Goal: Communication & Community: Ask a question

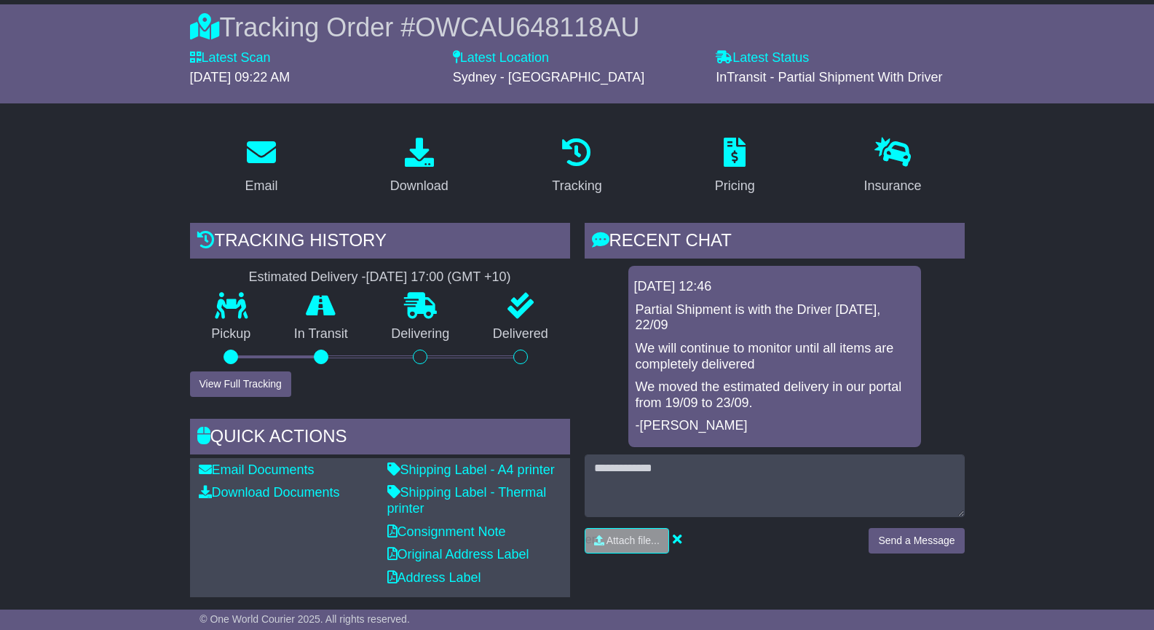
scroll to position [113, 0]
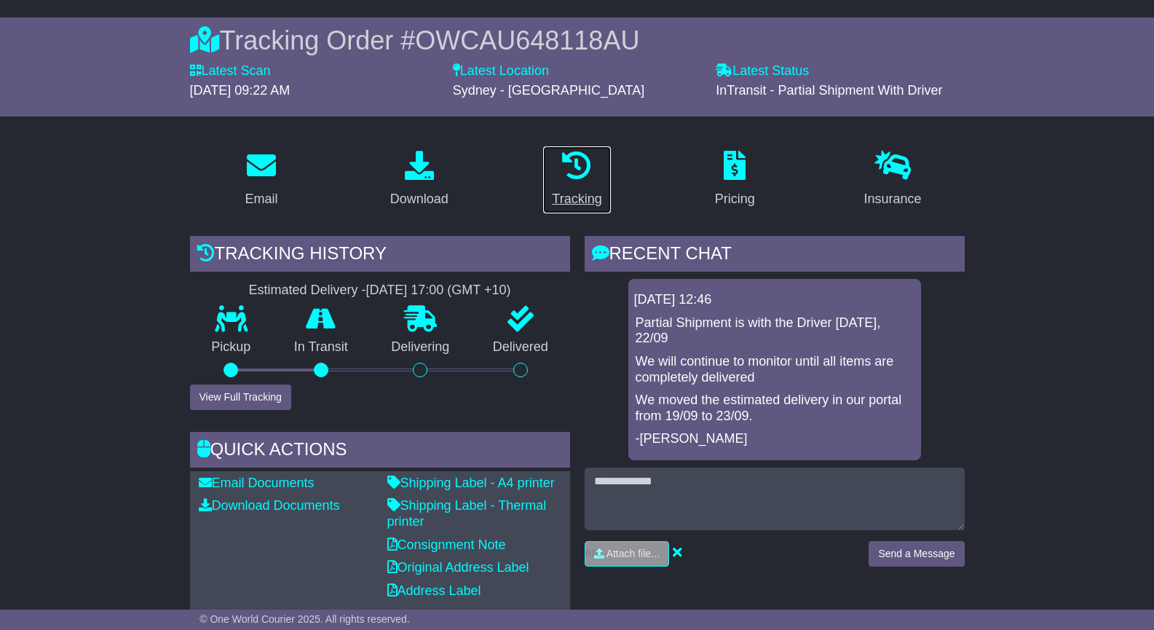
click at [570, 207] on div "Tracking" at bounding box center [576, 199] width 49 height 20
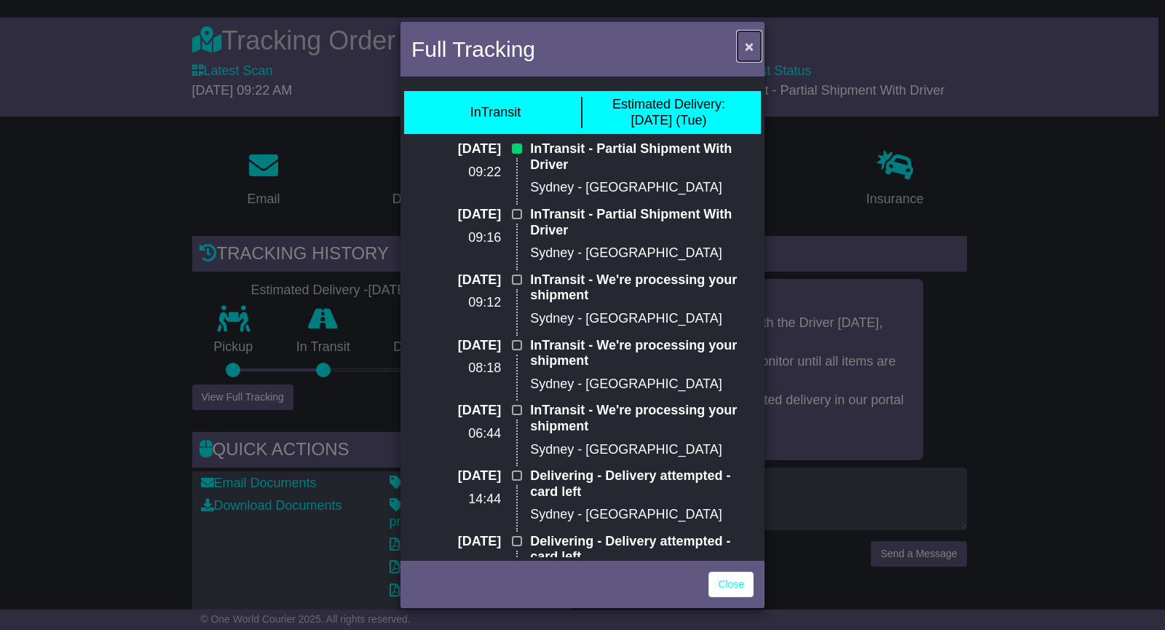
click at [752, 43] on span "×" at bounding box center [749, 46] width 9 height 17
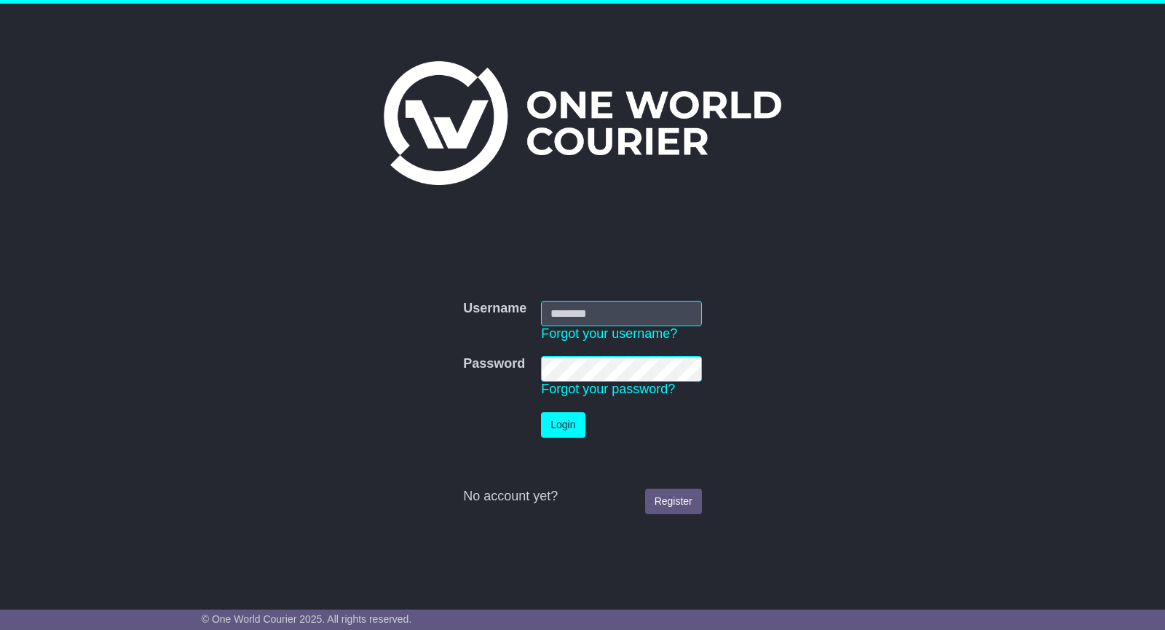
type input "**********"
click at [558, 419] on button "Login" at bounding box center [563, 424] width 44 height 25
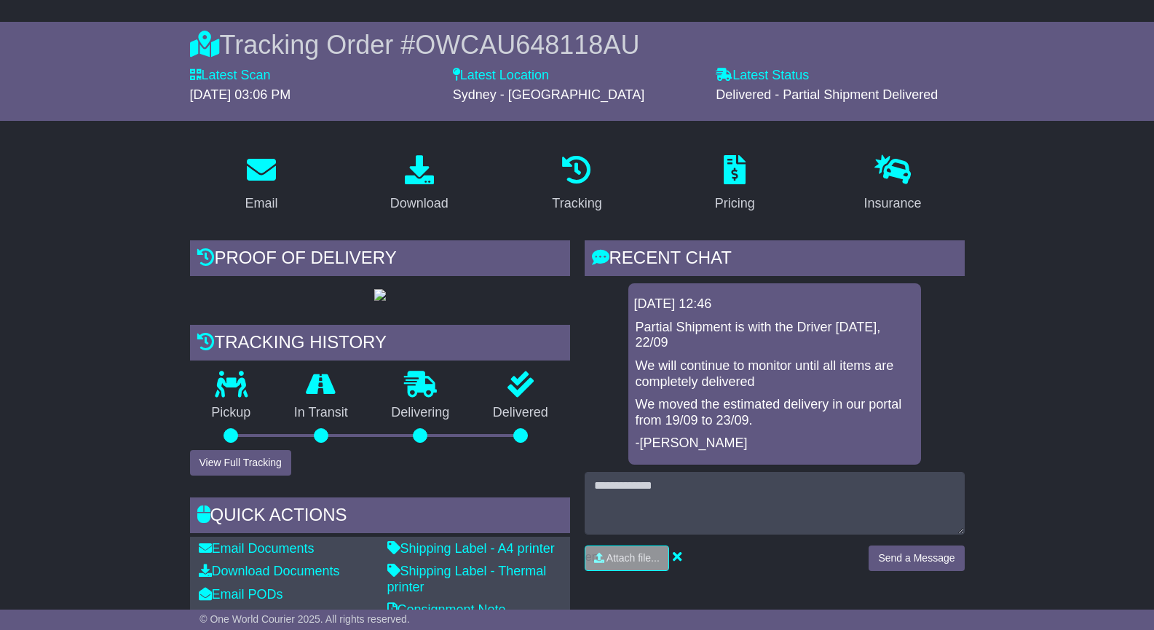
scroll to position [116, 0]
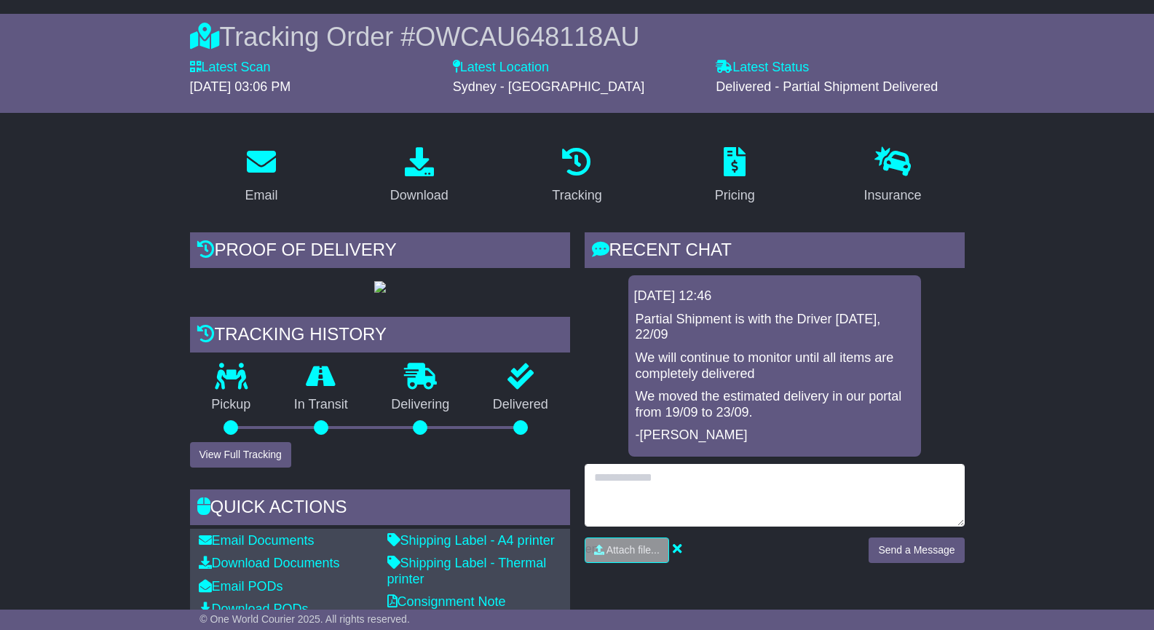
click at [753, 471] on textarea at bounding box center [775, 495] width 380 height 63
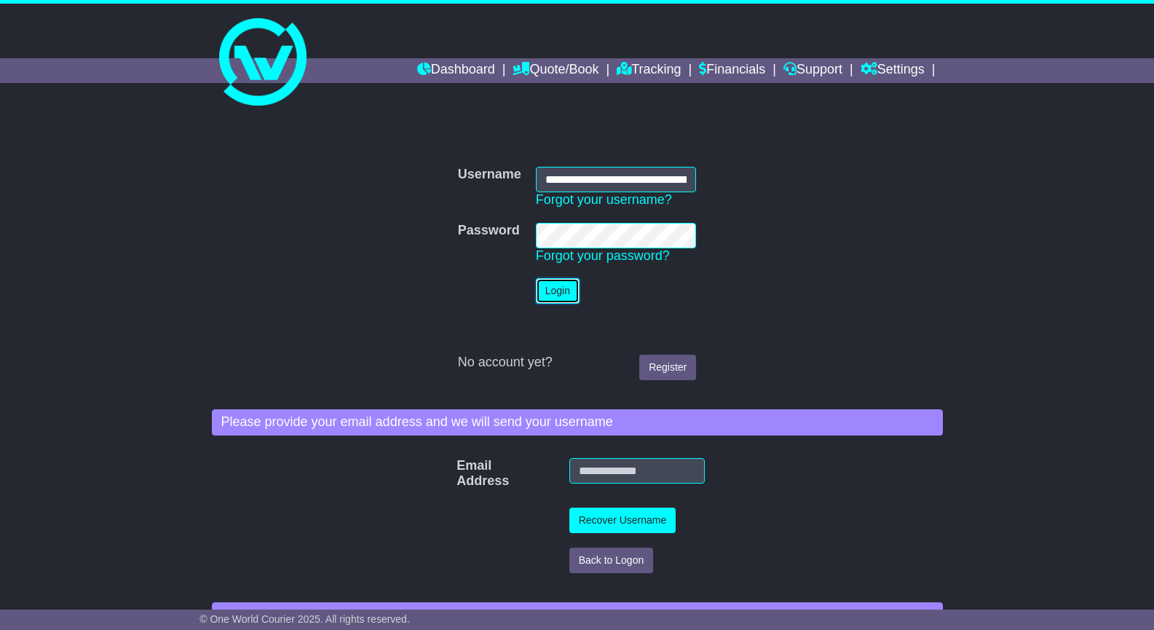
click at [565, 285] on button "Login" at bounding box center [558, 290] width 44 height 25
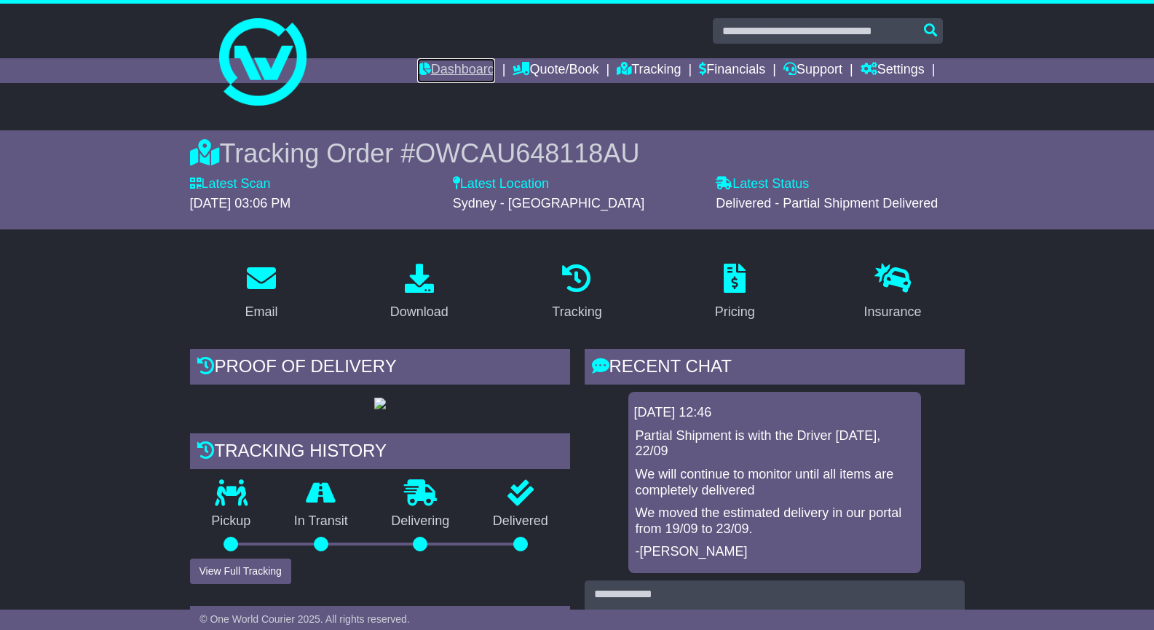
click at [444, 76] on link "Dashboard" at bounding box center [456, 70] width 78 height 25
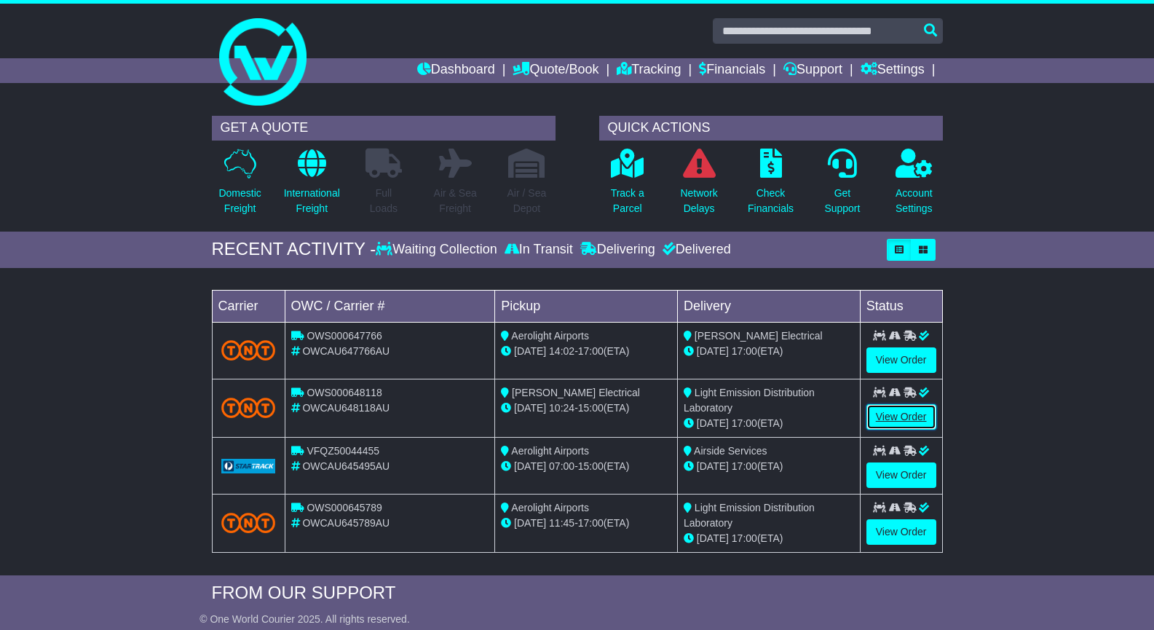
click at [898, 420] on link "View Order" at bounding box center [901, 416] width 70 height 25
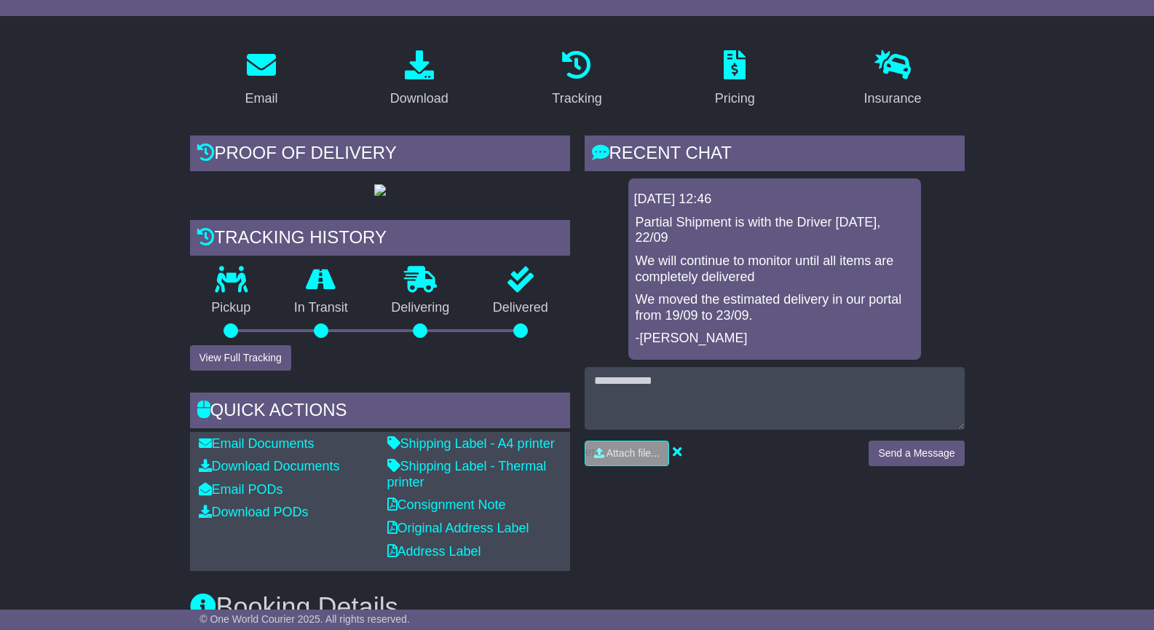
scroll to position [243, 0]
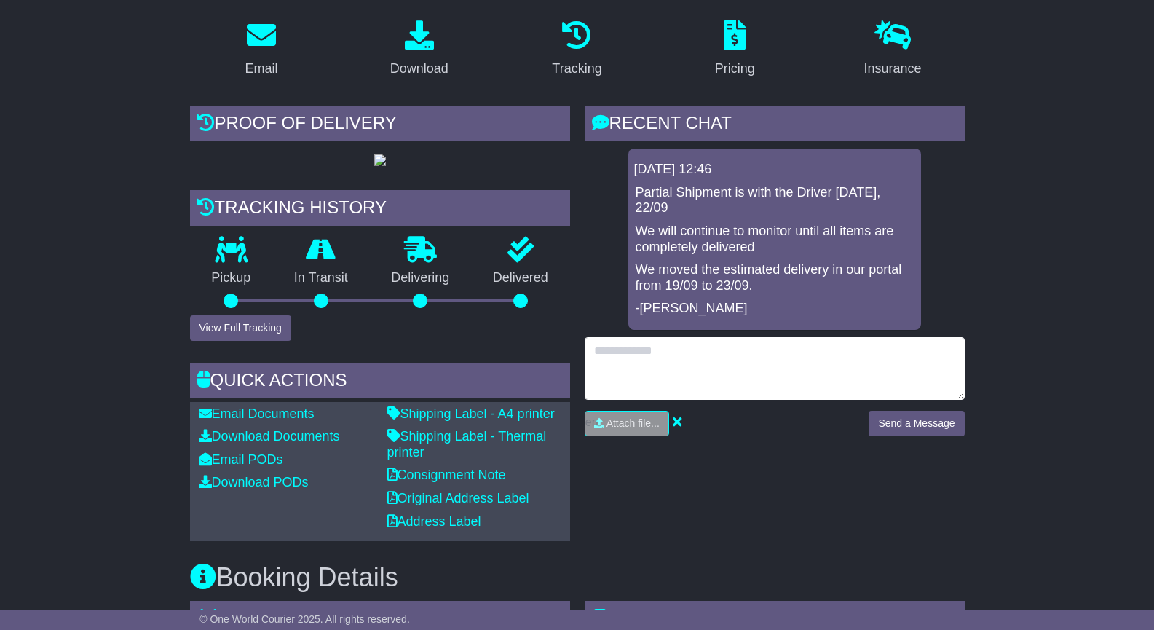
click at [827, 337] on textarea at bounding box center [775, 368] width 380 height 63
type textarea "**********"
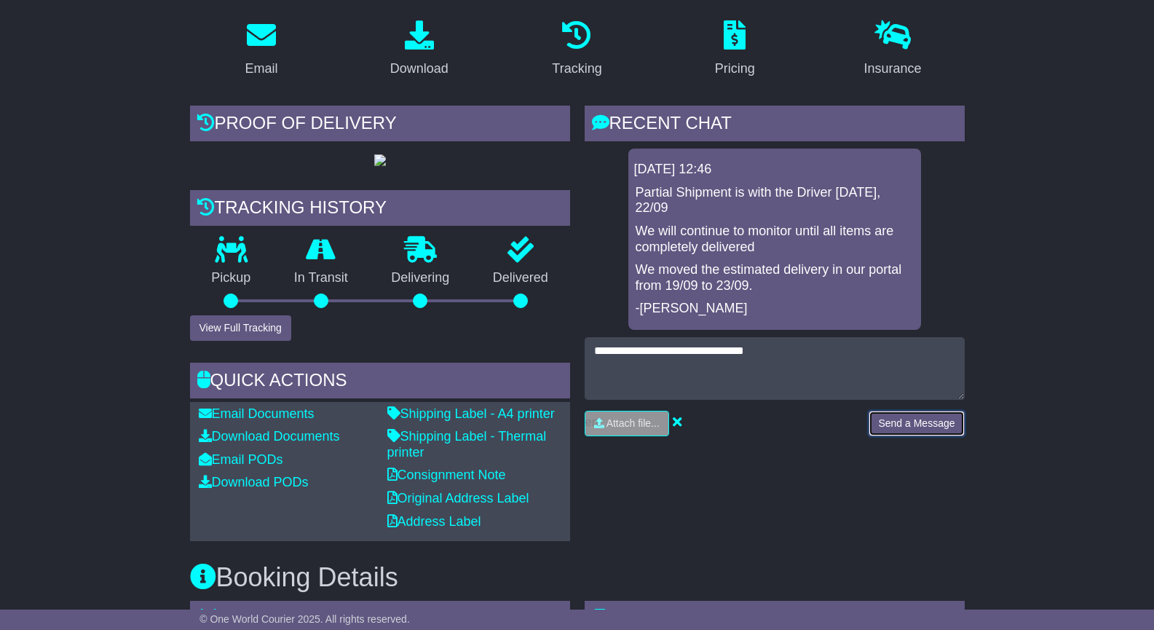
click at [902, 411] on button "Send a Message" at bounding box center [915, 423] width 95 height 25
